Goal: Information Seeking & Learning: Learn about a topic

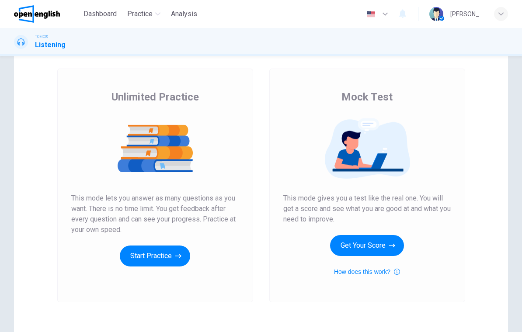
scroll to position [40, 0]
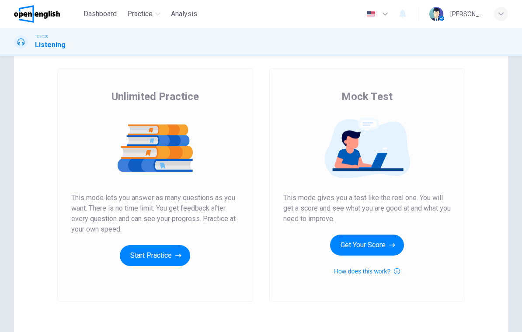
click at [142, 257] on button "Start Practice" at bounding box center [155, 255] width 70 height 21
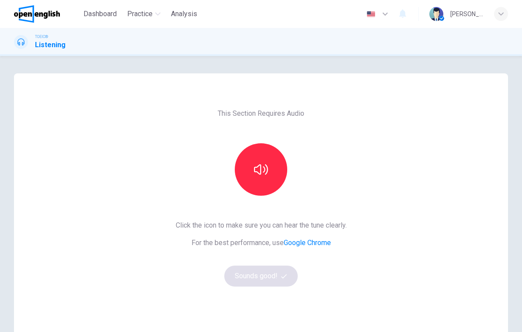
click at [257, 170] on icon "button" at bounding box center [261, 170] width 14 height 14
click at [261, 278] on button "Sounds good!" at bounding box center [260, 276] width 73 height 21
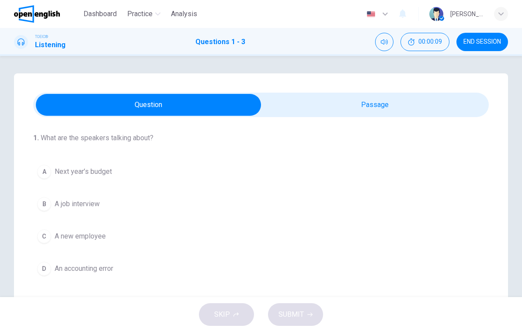
click at [383, 45] on icon "Mute" at bounding box center [384, 41] width 7 height 7
click at [384, 46] on button "Unmute" at bounding box center [384, 42] width 18 height 18
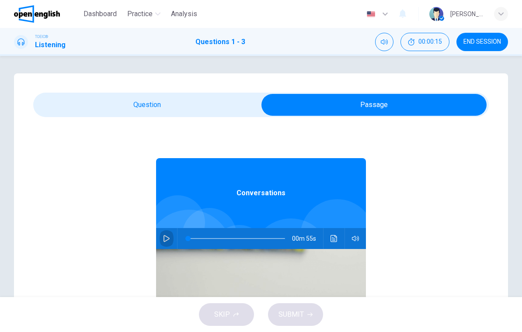
click at [171, 235] on button "button" at bounding box center [167, 238] width 14 height 21
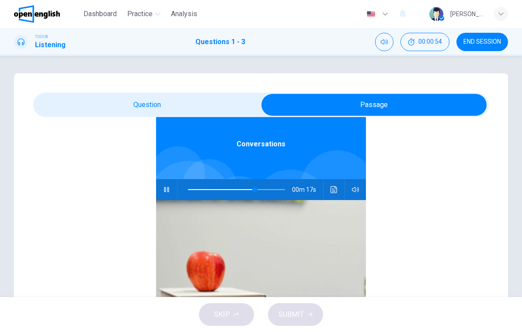
scroll to position [49, 0]
type input "**"
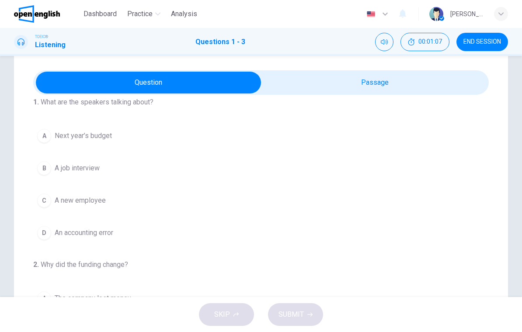
scroll to position [14, 0]
click at [34, 135] on button "A Next year’s budget" at bounding box center [261, 136] width 456 height 22
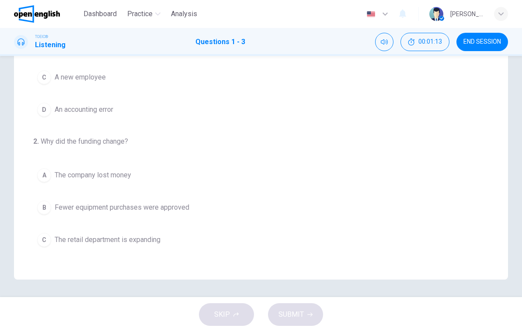
scroll to position [145, 0]
click at [40, 241] on div "C" at bounding box center [44, 240] width 14 height 14
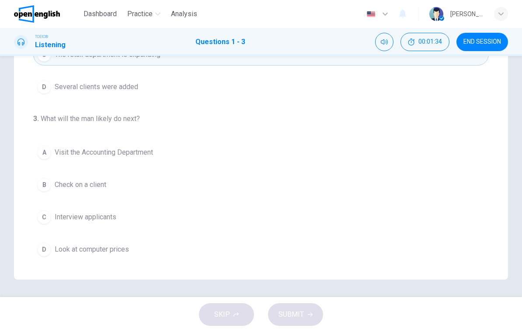
scroll to position [199, 0]
click at [40, 153] on div "A" at bounding box center [44, 153] width 14 height 14
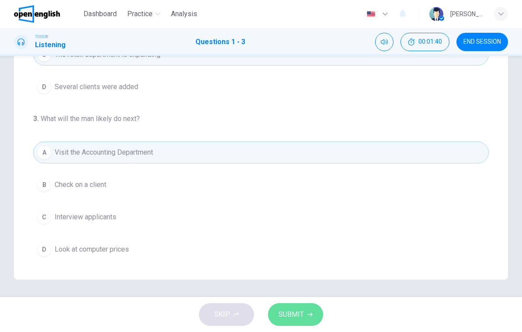
click at [312, 313] on icon "button" at bounding box center [309, 314] width 5 height 5
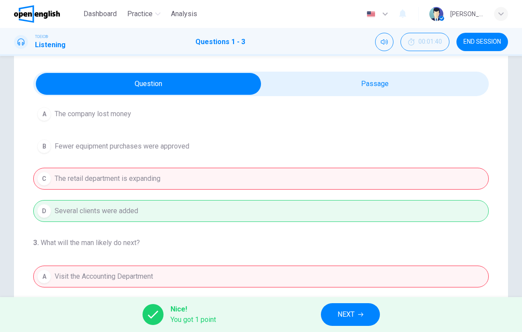
scroll to position [20, 0]
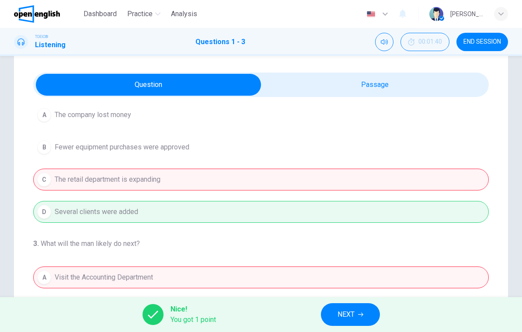
click at [351, 314] on span "NEXT" at bounding box center [345, 315] width 17 height 12
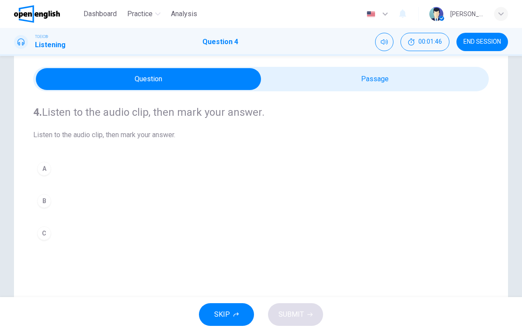
scroll to position [26, 0]
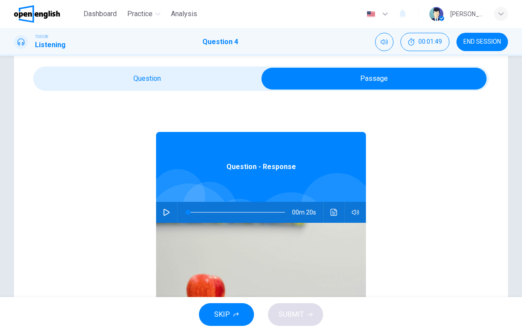
click at [173, 210] on button "button" at bounding box center [167, 212] width 14 height 21
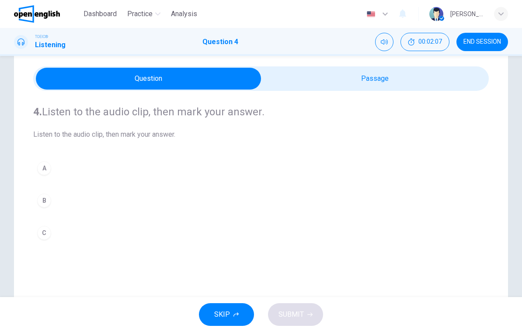
click at [23, 217] on div "4. Listen to the audio clip, then [PERSON_NAME] your answer. Listen to the audi…" at bounding box center [261, 222] width 494 height 351
click at [43, 203] on div "B" at bounding box center [44, 201] width 14 height 14
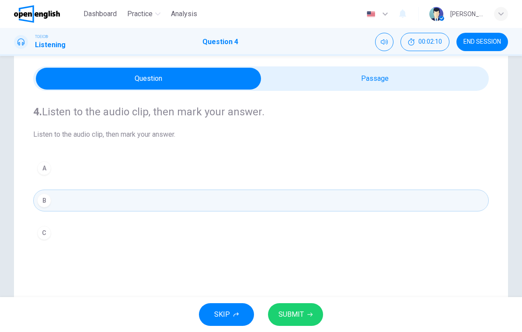
click at [297, 320] on span "SUBMIT" at bounding box center [290, 315] width 25 height 12
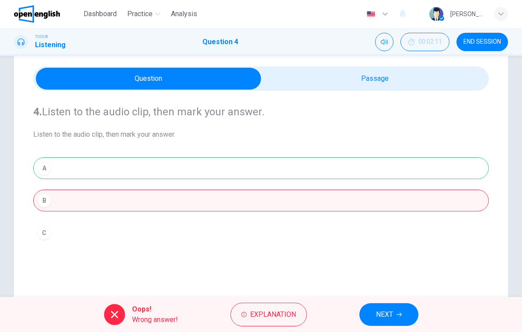
click at [47, 168] on div "A B C" at bounding box center [261, 200] width 456 height 87
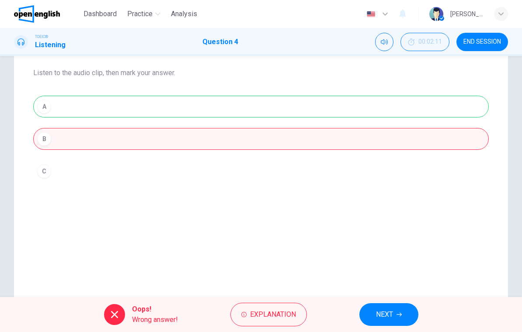
scroll to position [89, 0]
click at [391, 311] on span "NEXT" at bounding box center [384, 315] width 17 height 12
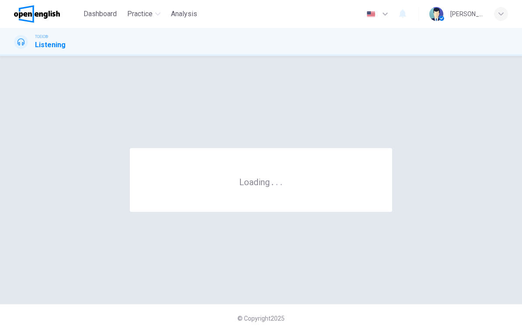
scroll to position [0, 0]
